Goal: Communication & Community: Answer question/provide support

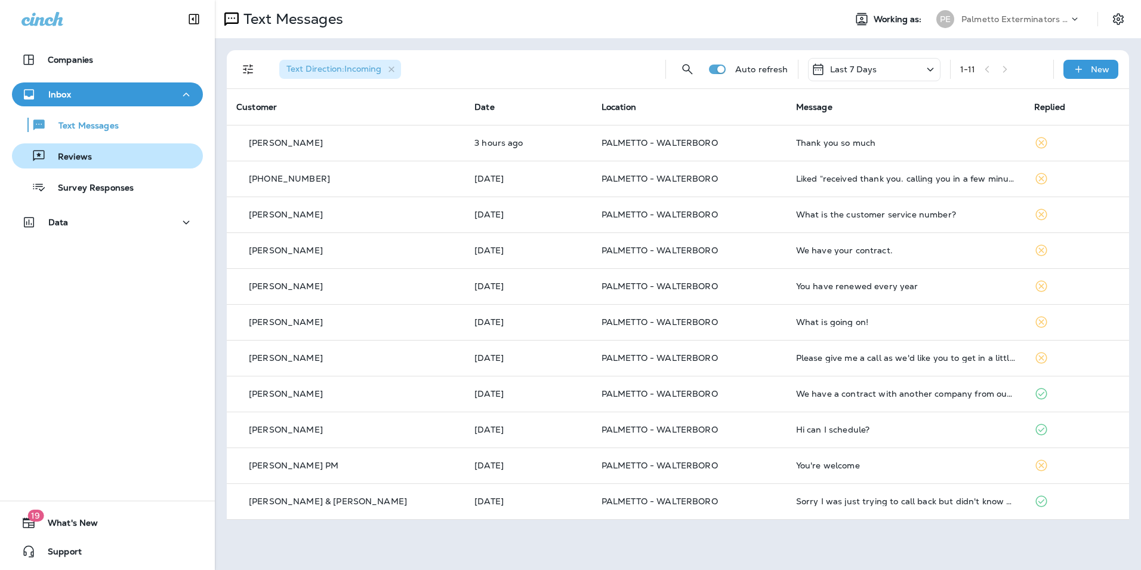
click at [129, 162] on div "Reviews" at bounding box center [107, 156] width 181 height 18
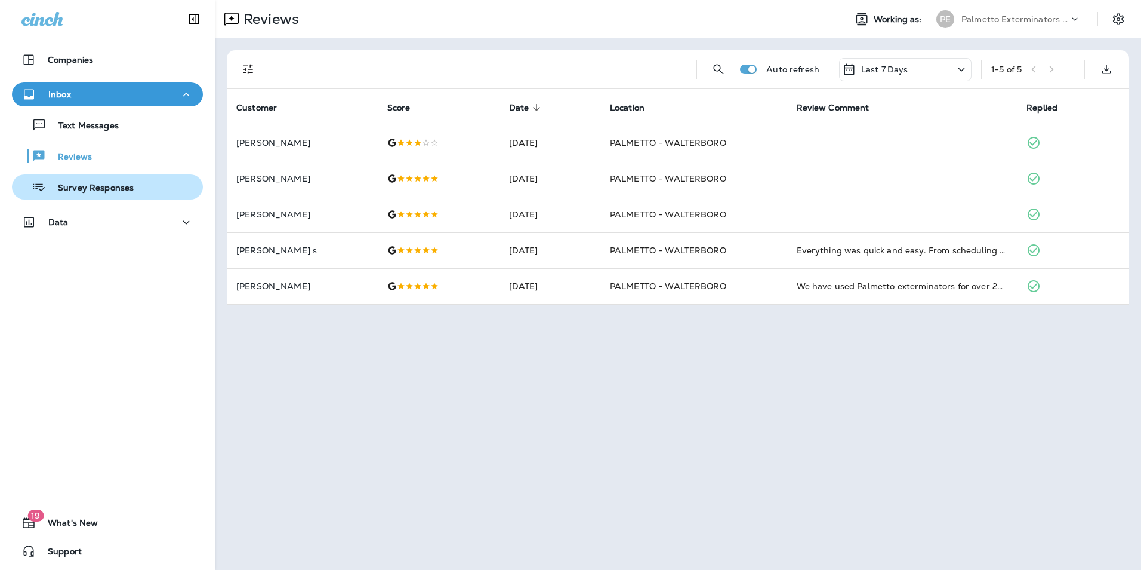
click at [118, 190] on p "Survey Responses" at bounding box center [90, 188] width 88 height 11
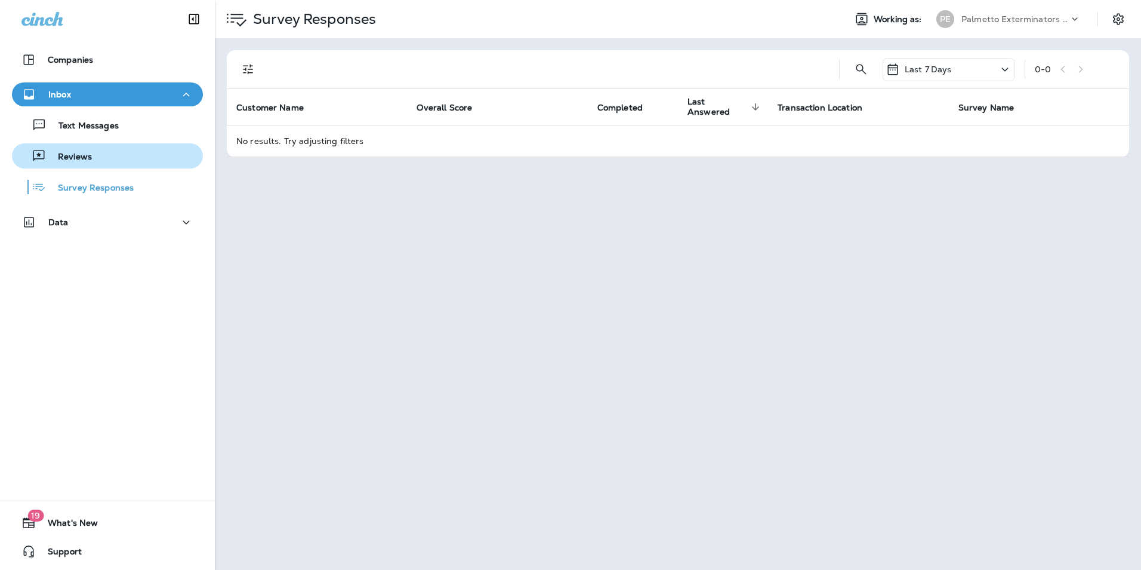
click at [113, 146] on button "Reviews" at bounding box center [107, 155] width 191 height 25
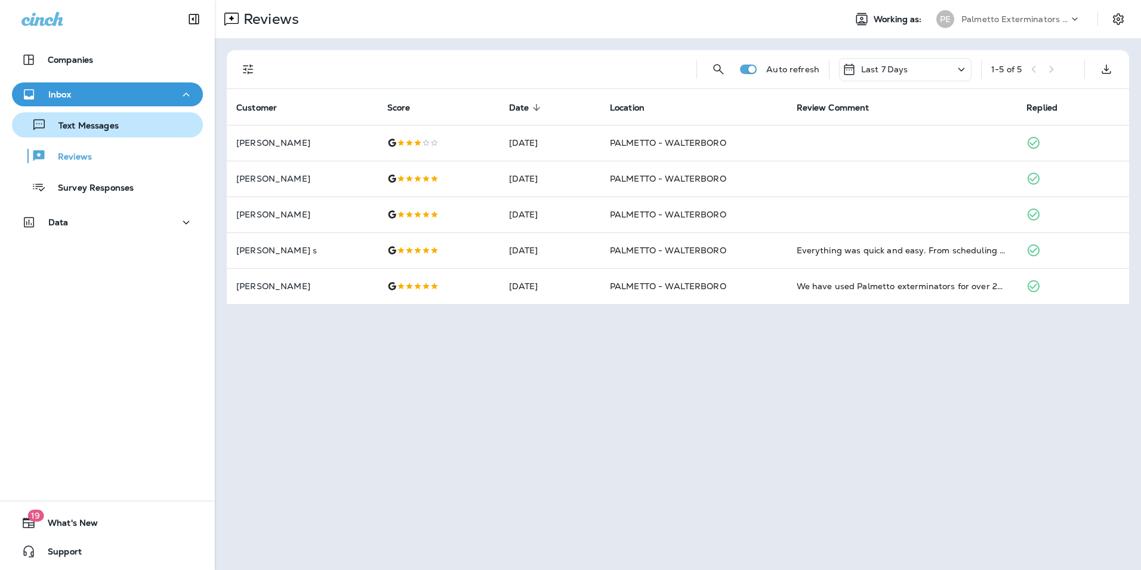
click at [115, 132] on div "Text Messages" at bounding box center [68, 125] width 102 height 18
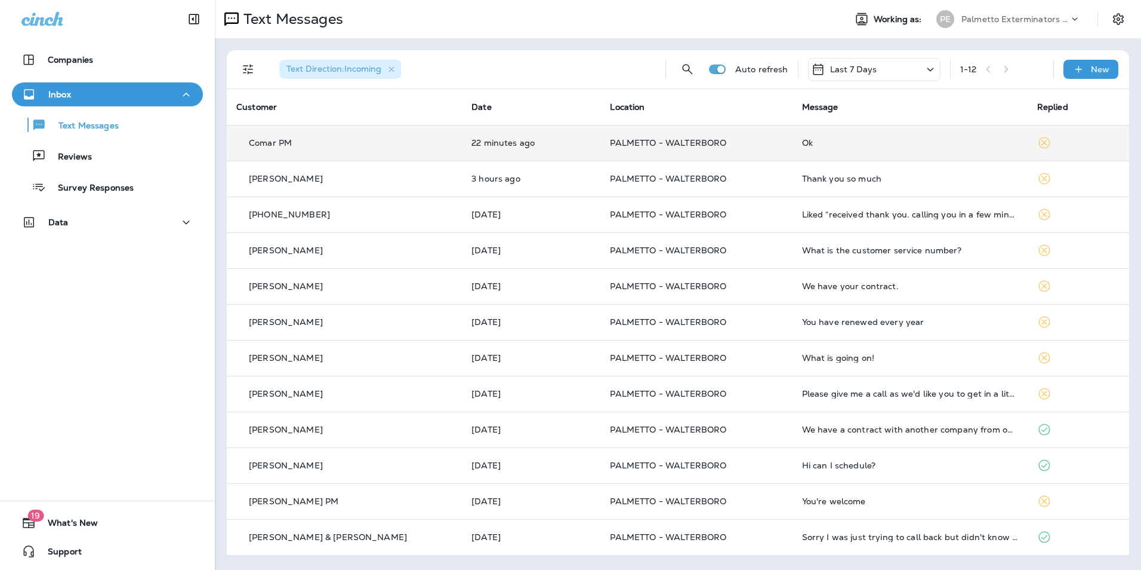
click at [849, 142] on div "Ok" at bounding box center [910, 143] width 216 height 10
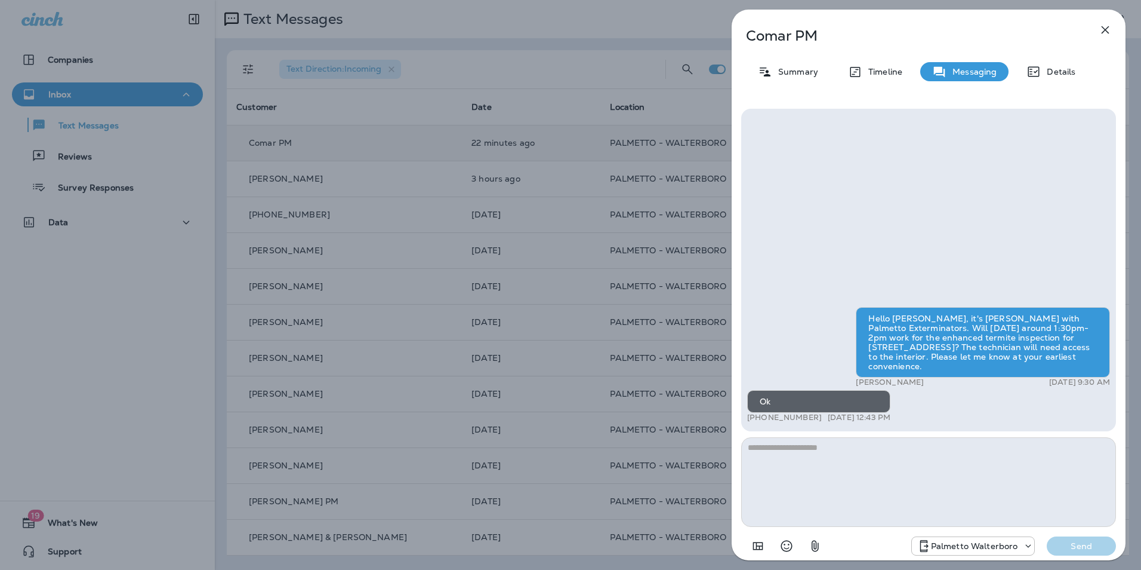
click at [796, 447] on textarea at bounding box center [928, 482] width 375 height 90
type textarea "**********"
click at [1082, 553] on button "Send" at bounding box center [1081, 545] width 69 height 19
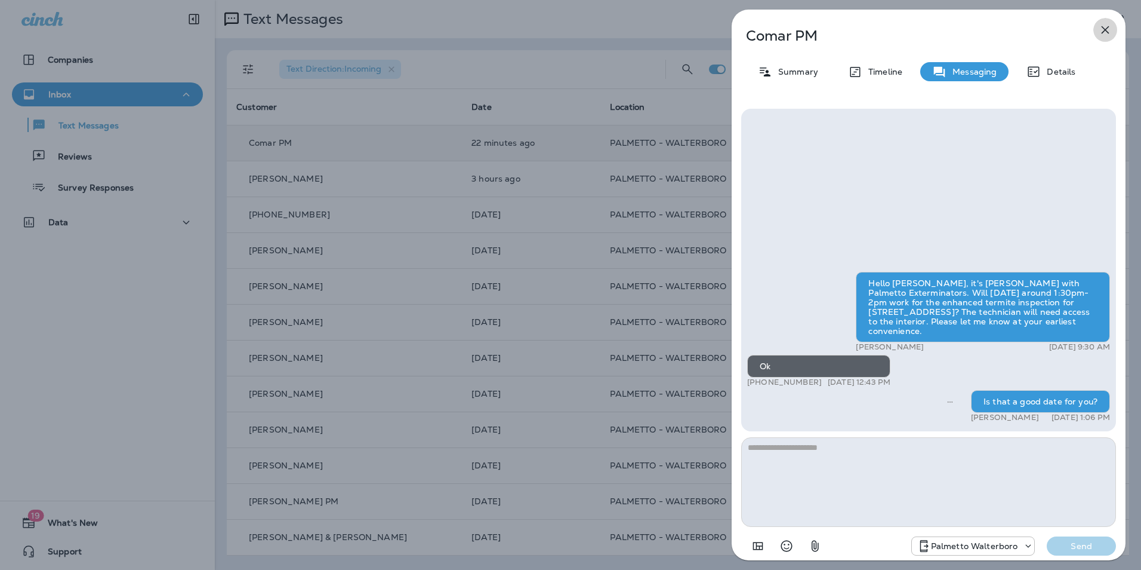
click at [1113, 32] on button "button" at bounding box center [1106, 30] width 24 height 24
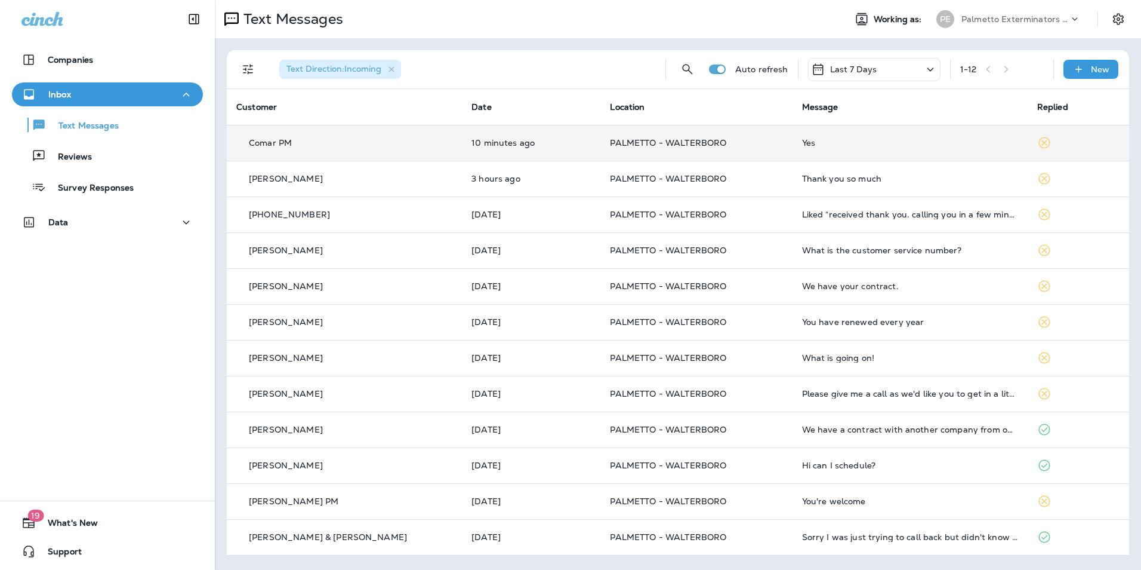
click at [793, 143] on td "Yes" at bounding box center [910, 143] width 235 height 36
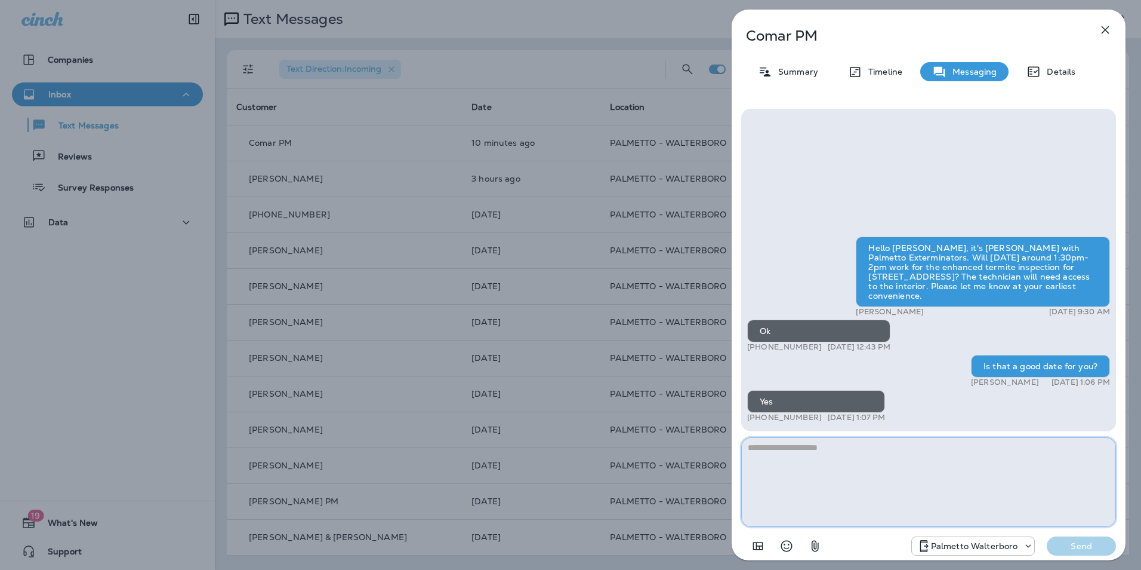
click at [879, 461] on textarea at bounding box center [928, 482] width 375 height 90
type textarea "**********"
click at [1064, 546] on p "Send" at bounding box center [1082, 545] width 50 height 11
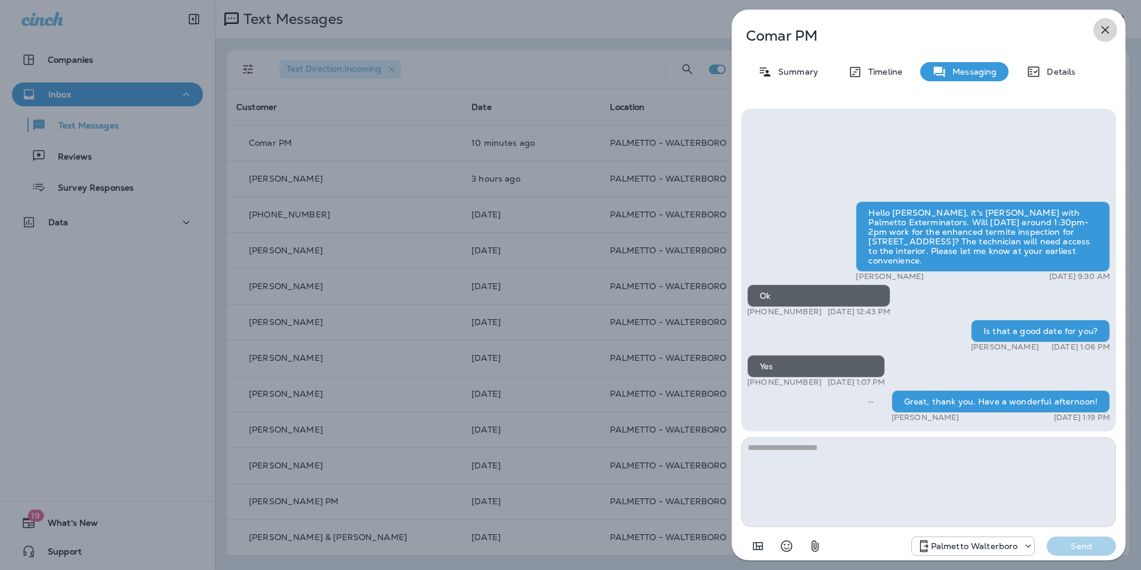
click at [1112, 31] on icon "button" at bounding box center [1105, 30] width 14 height 14
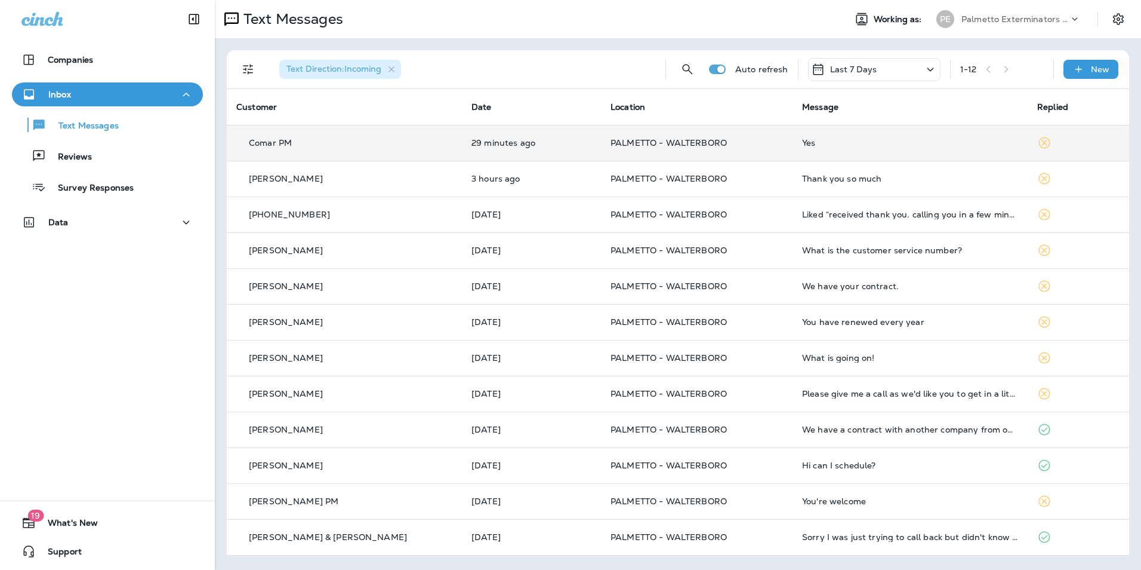
click at [601, 136] on td "PALMETTO - WALTERBORO" at bounding box center [697, 143] width 192 height 36
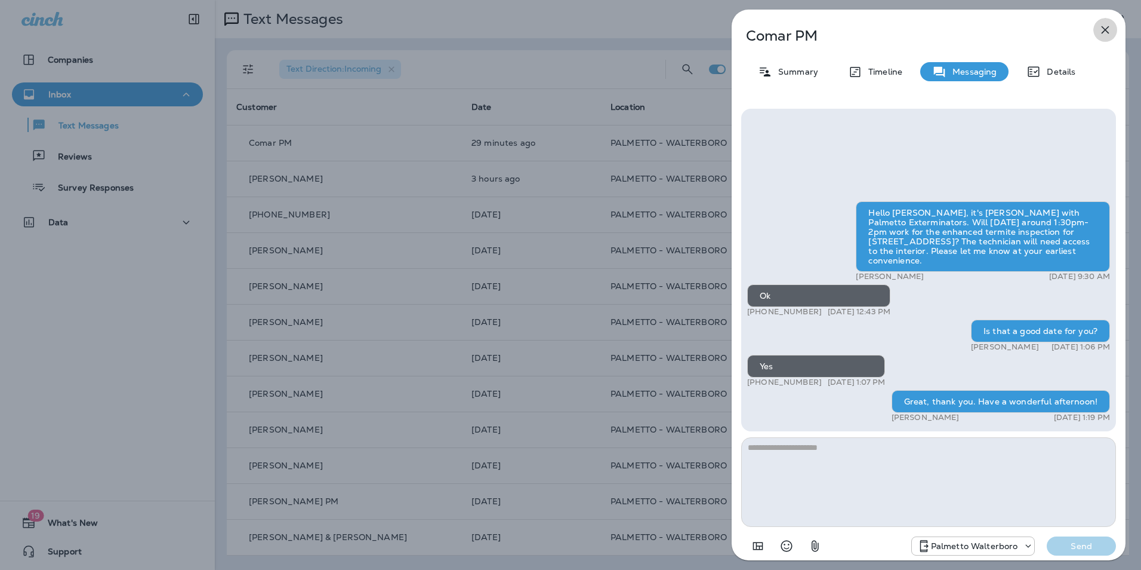
click at [1111, 33] on icon "button" at bounding box center [1105, 30] width 14 height 14
